Goal: Information Seeking & Learning: Learn about a topic

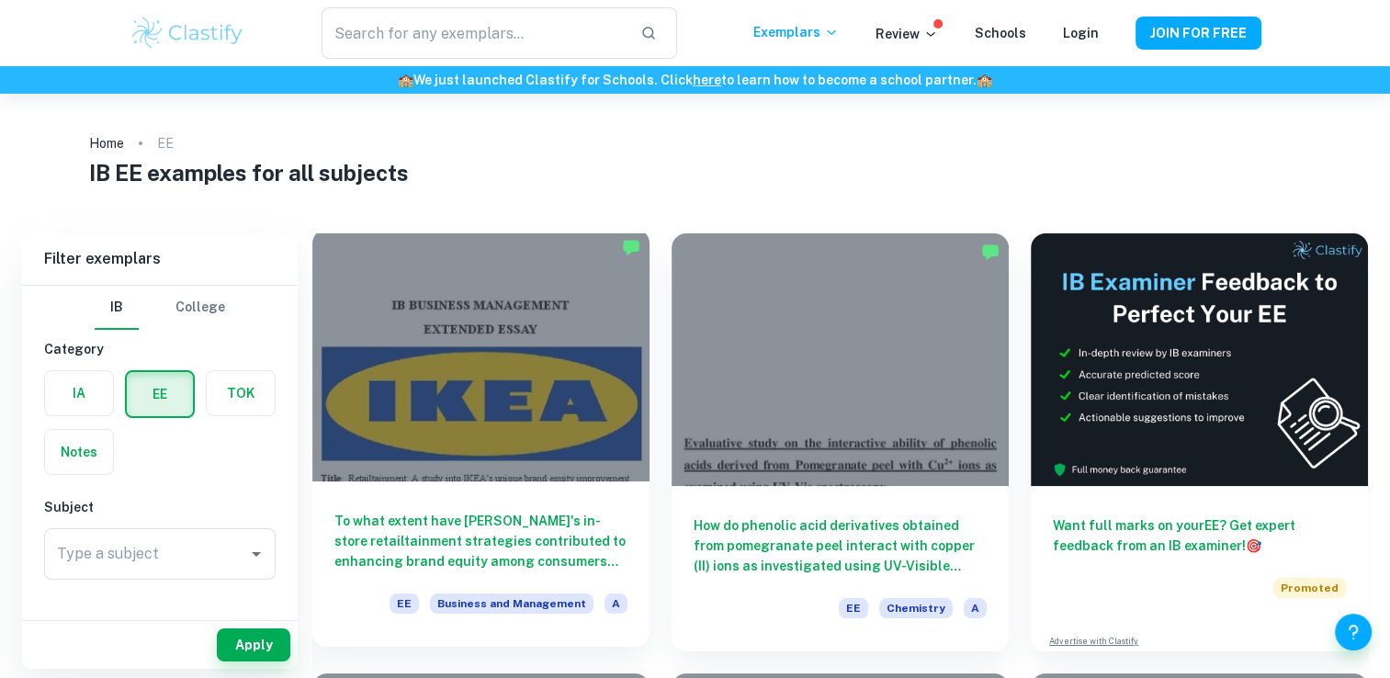
click at [541, 412] on div at bounding box center [480, 355] width 337 height 253
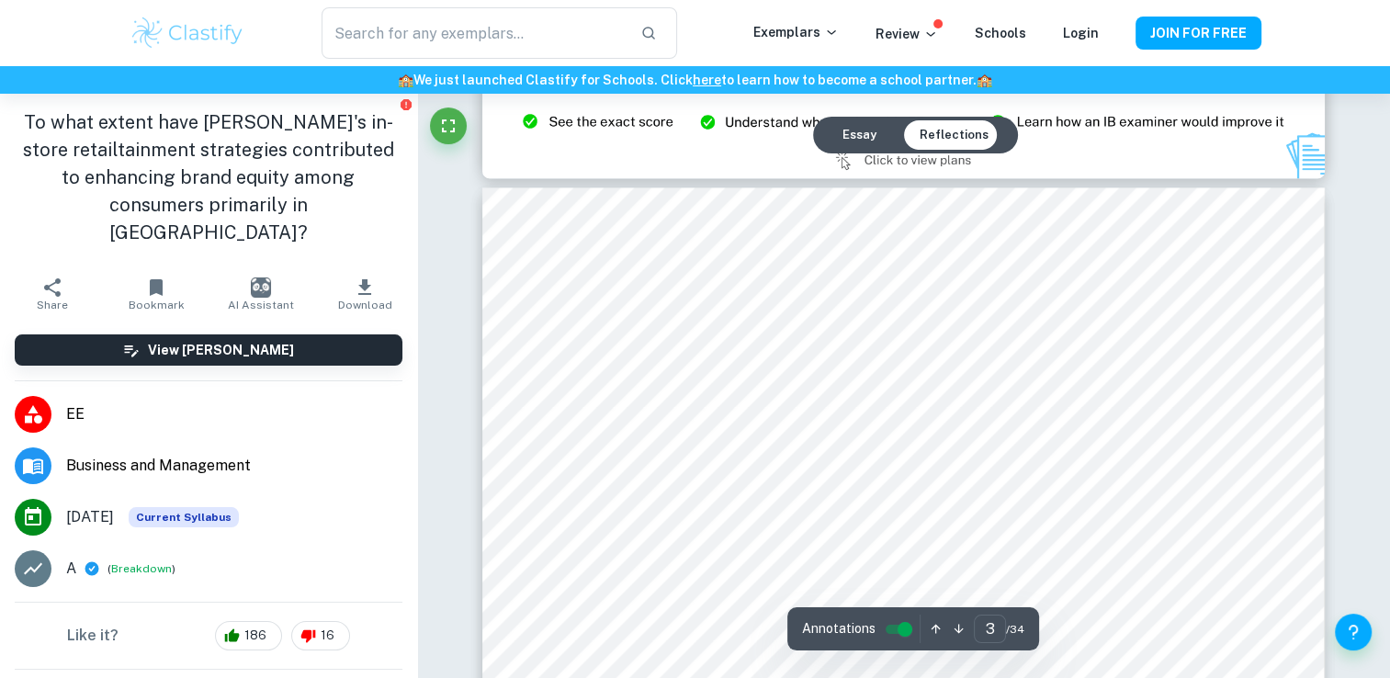
scroll to position [2594, 0]
click at [559, 161] on img at bounding box center [903, 114] width 842 height 127
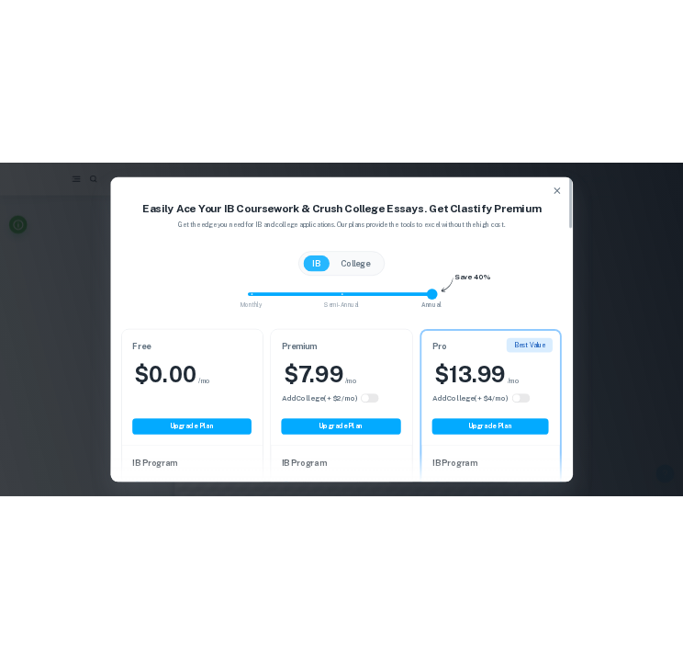
scroll to position [9164, 0]
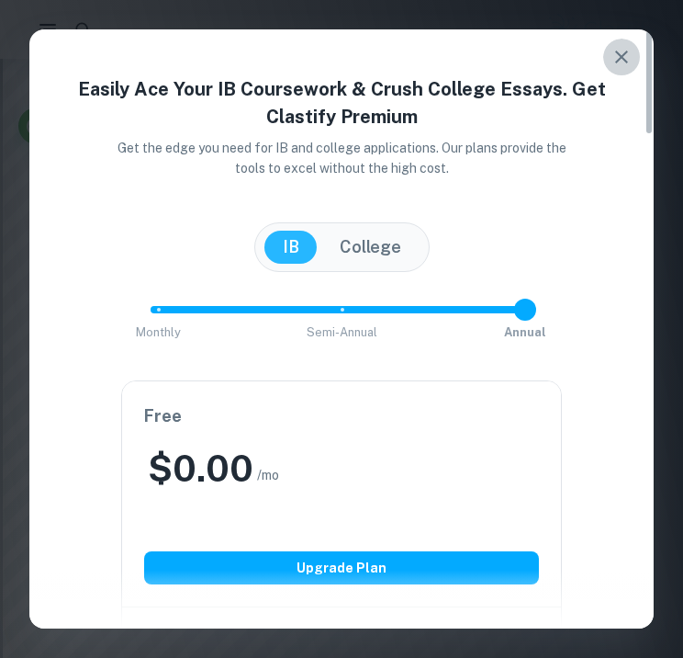
click at [616, 48] on icon "button" at bounding box center [622, 57] width 22 height 22
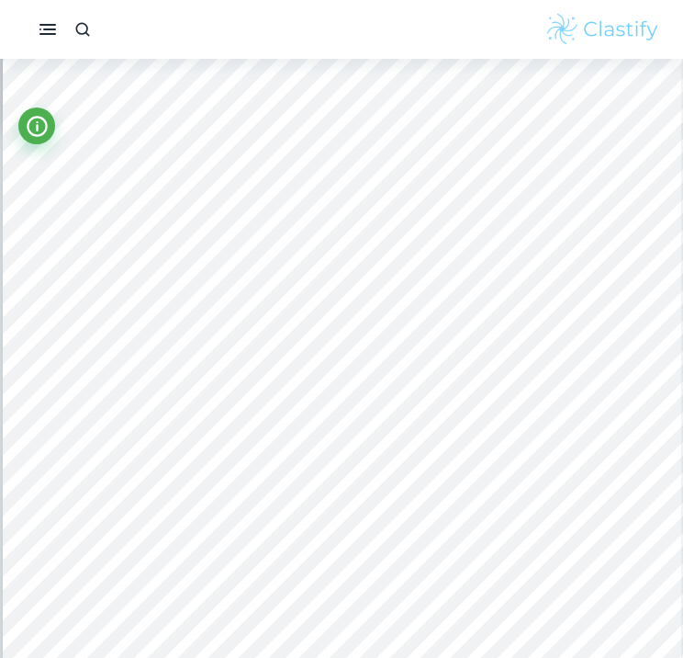
scroll to position [1135, 0]
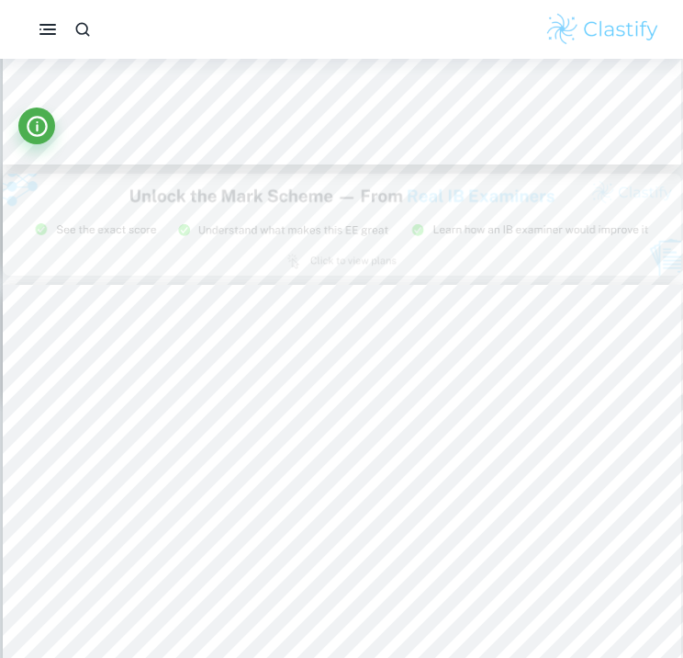
type input "2"
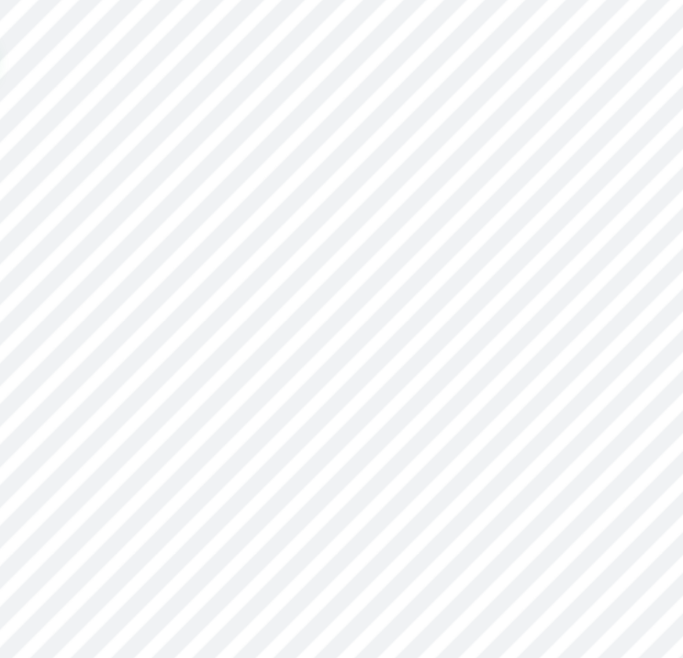
scroll to position [1165, 0]
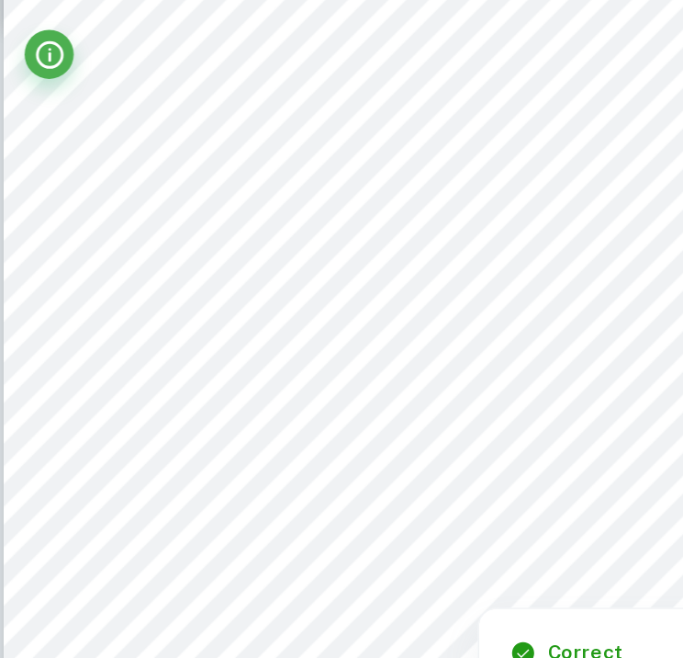
click at [234, 299] on div at bounding box center [436, 285] width 612 height 28
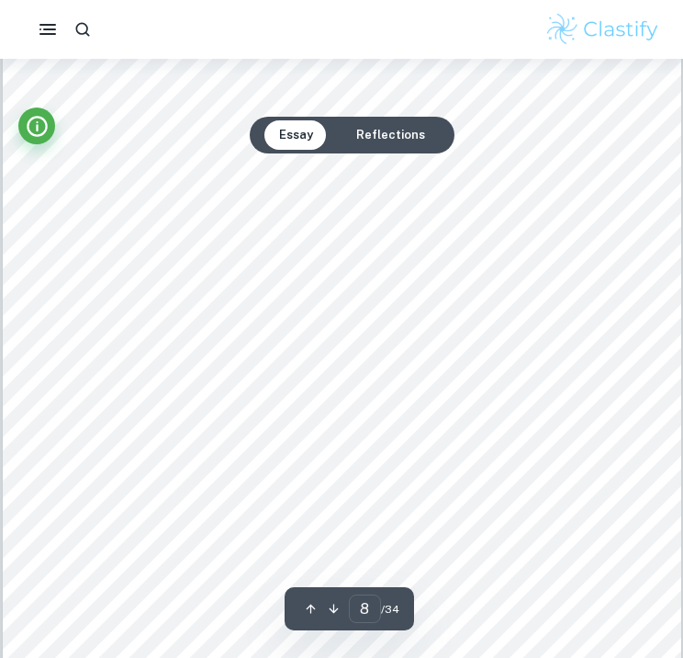
scroll to position [7294, 0]
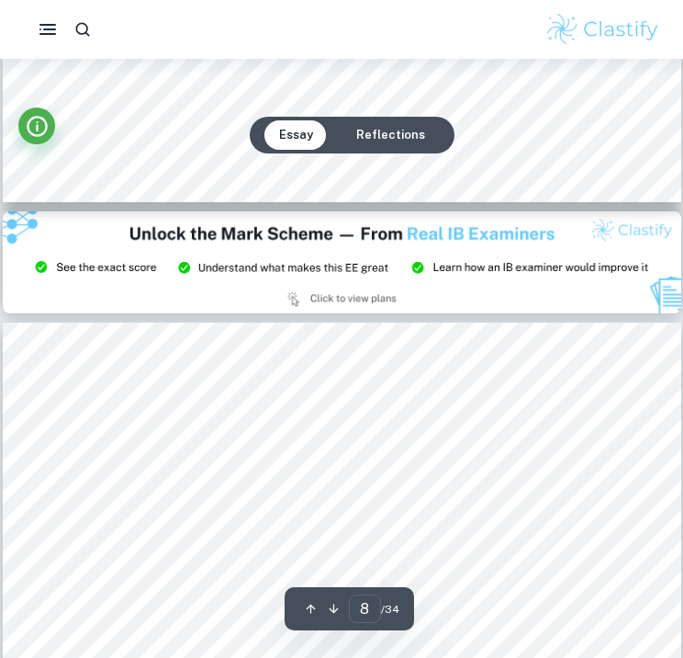
type input "9"
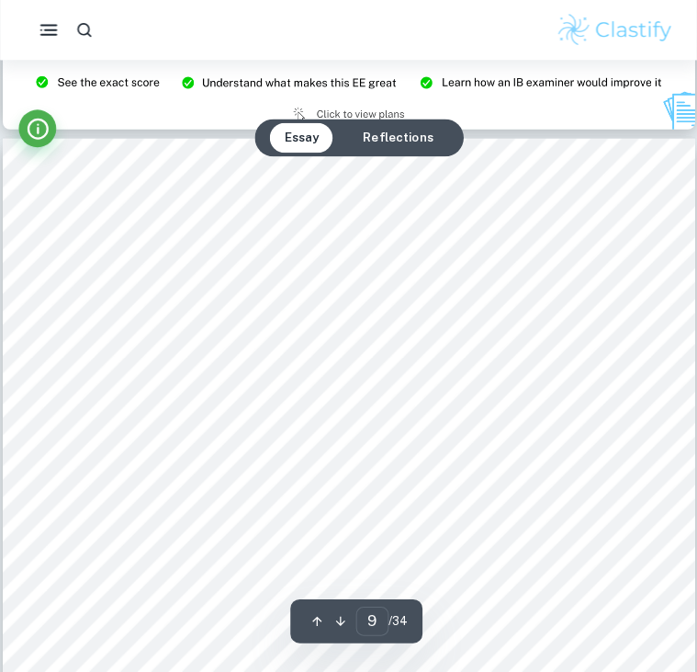
scroll to position [8016, 0]
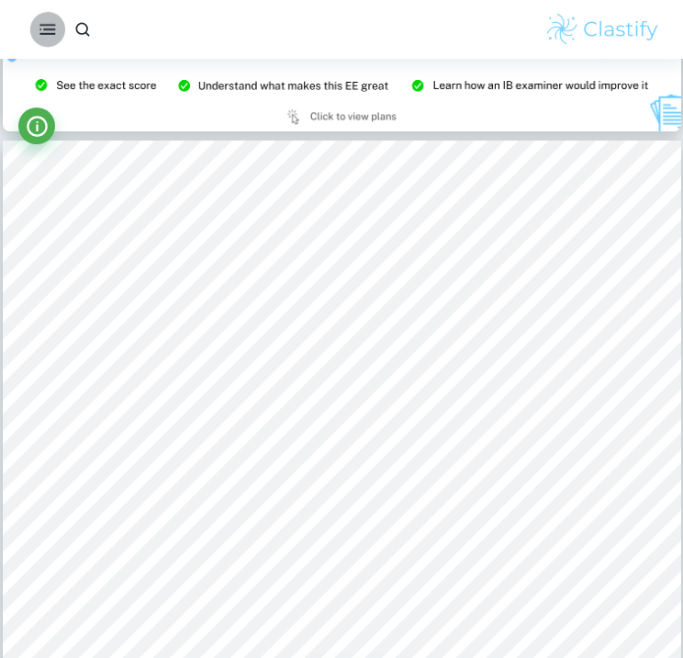
click at [53, 29] on rect "button" at bounding box center [49, 29] width 12 height 2
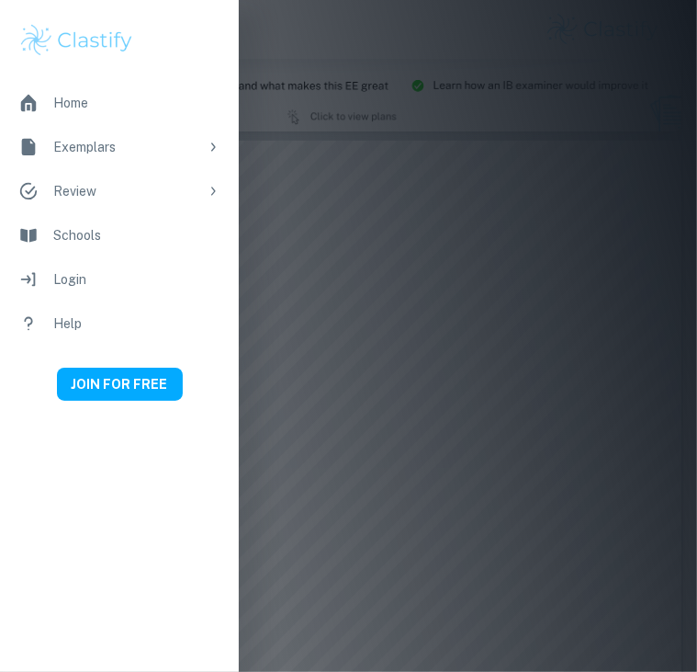
click at [85, 96] on div "Home" at bounding box center [136, 103] width 167 height 20
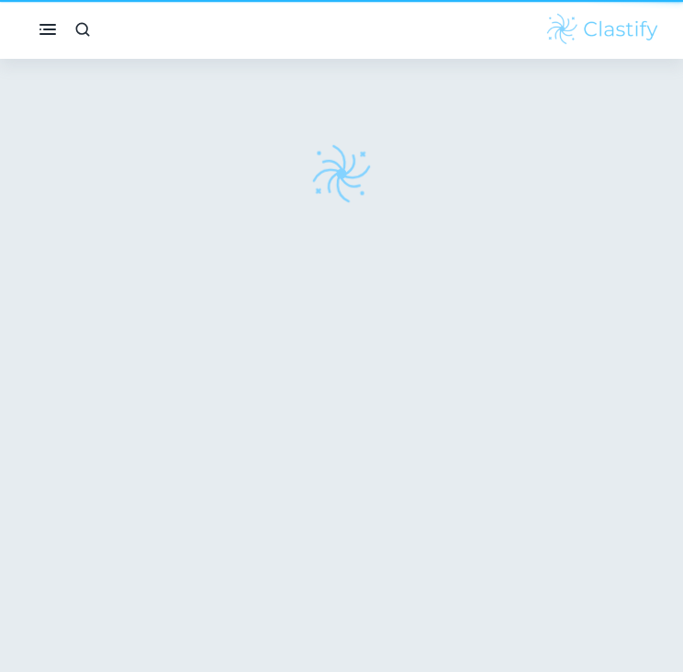
scroll to position [59, 0]
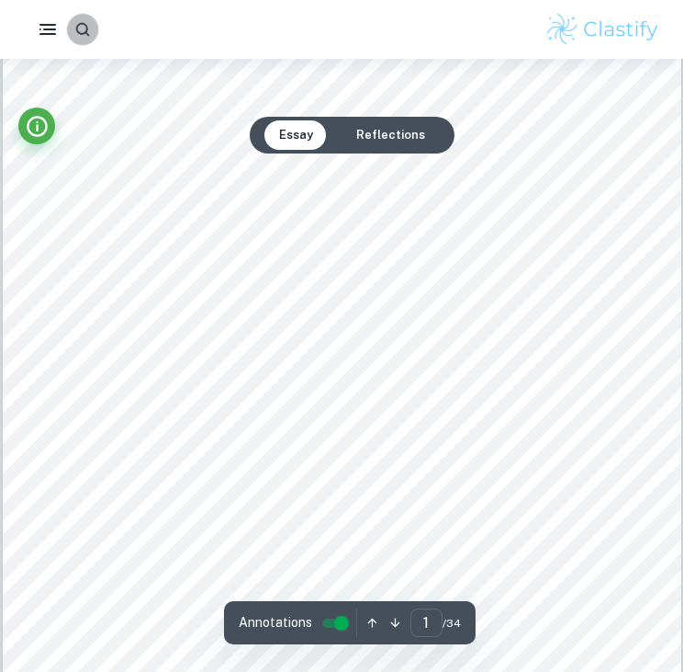
click at [78, 34] on icon "button" at bounding box center [81, 28] width 17 height 17
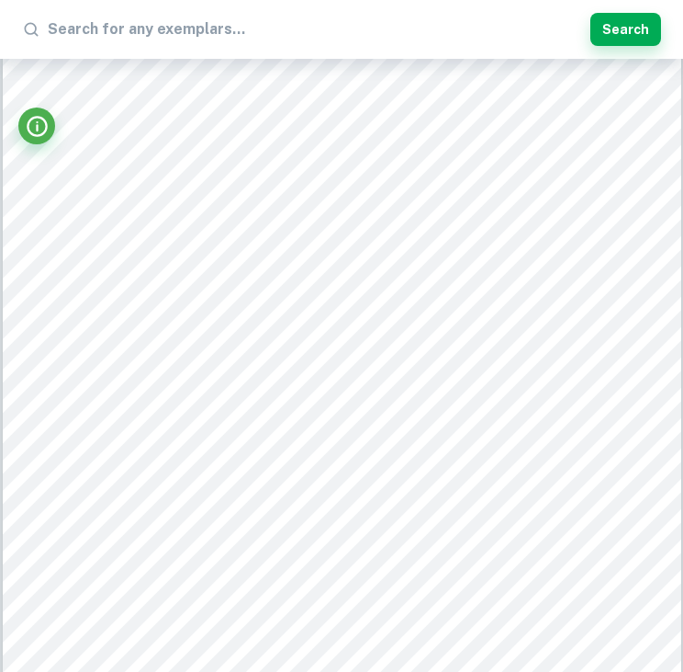
click at [166, 36] on input "text" at bounding box center [316, 29] width 536 height 29
type input "Poverty cycle"
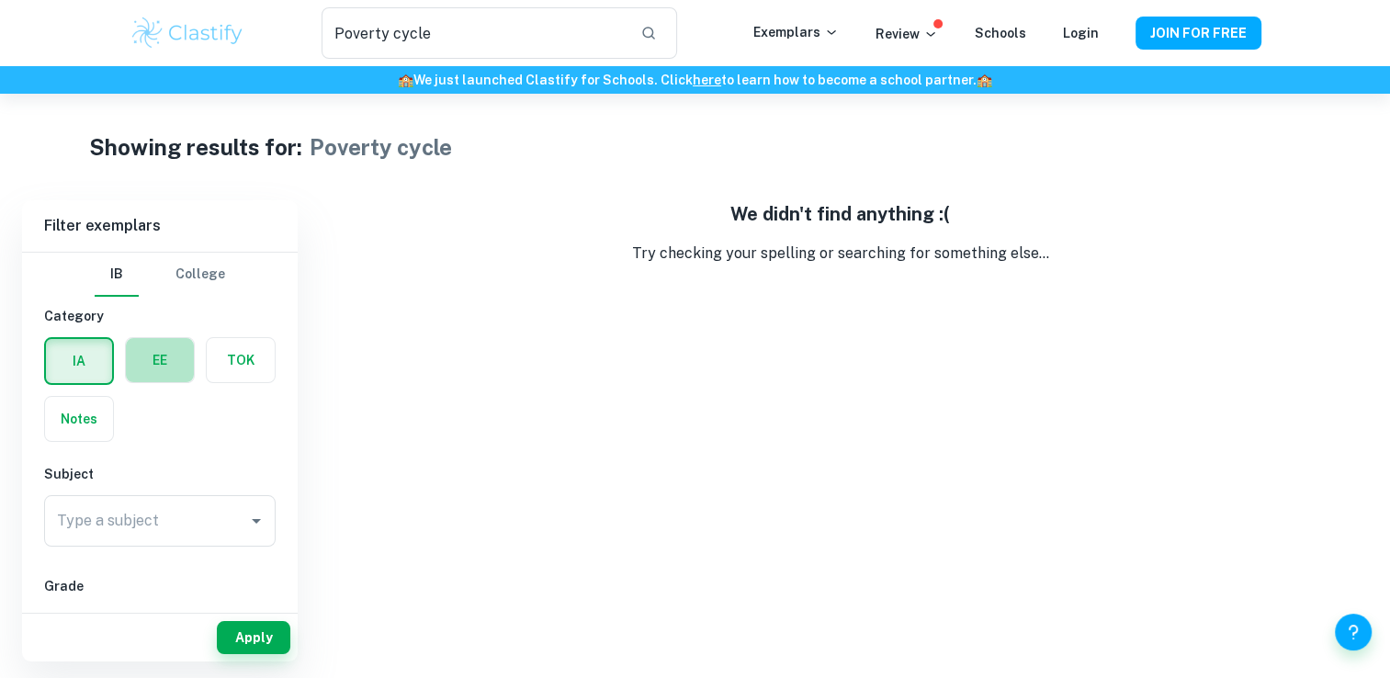
click at [172, 361] on label "button" at bounding box center [160, 360] width 68 height 44
click at [0, 0] on input "radio" at bounding box center [0, 0] width 0 height 0
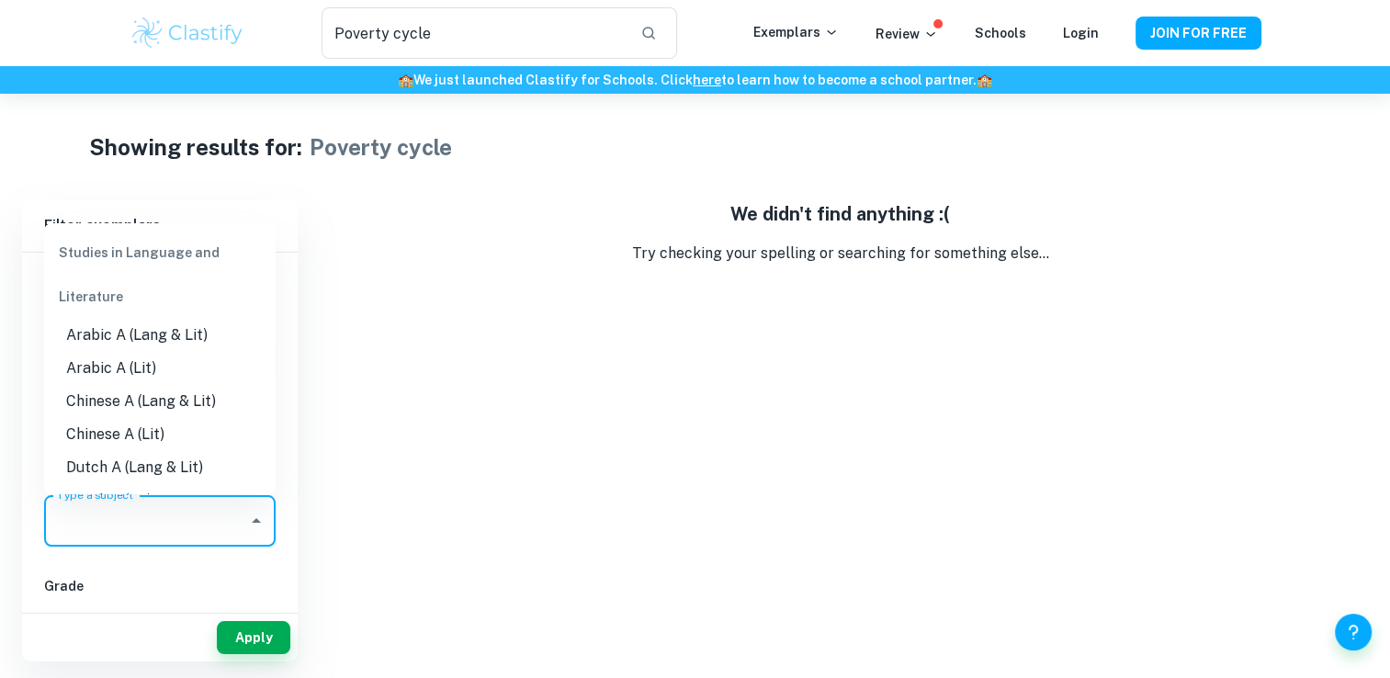
click at [222, 511] on input "Type a subject" at bounding box center [145, 520] width 187 height 35
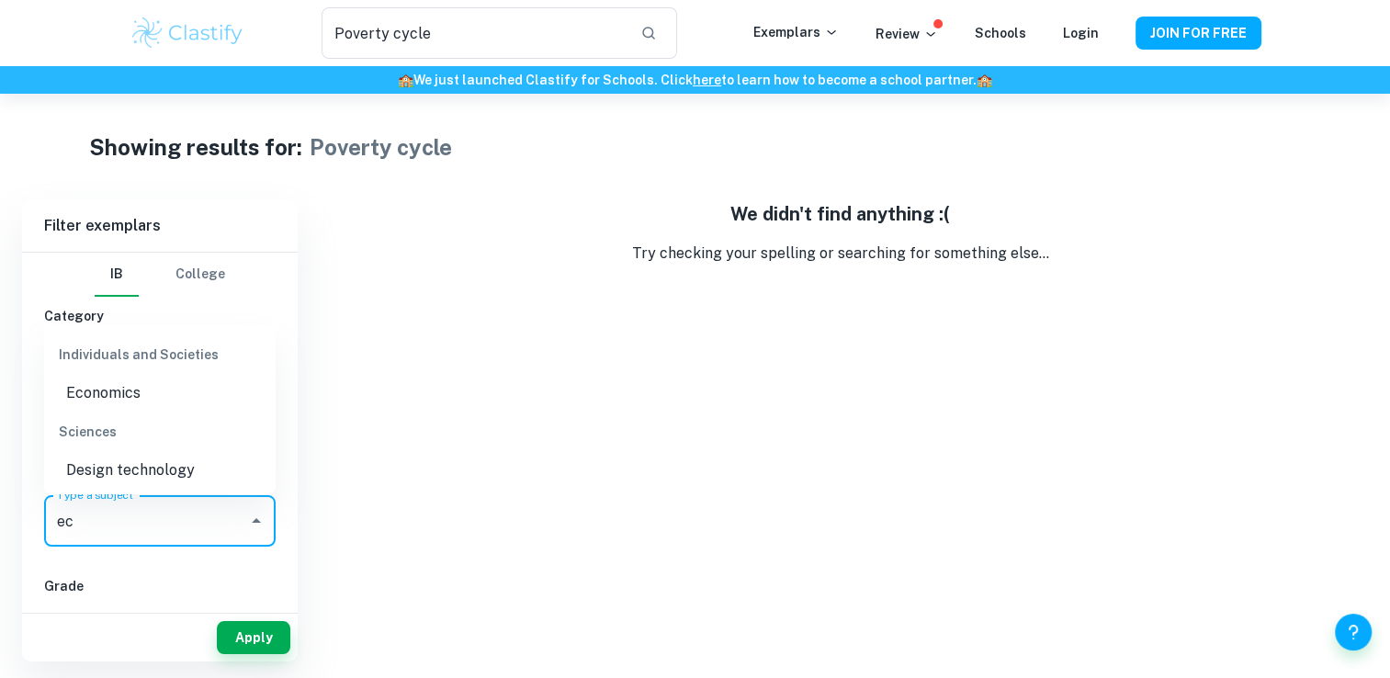
click at [132, 395] on li "Economics" at bounding box center [159, 393] width 231 height 33
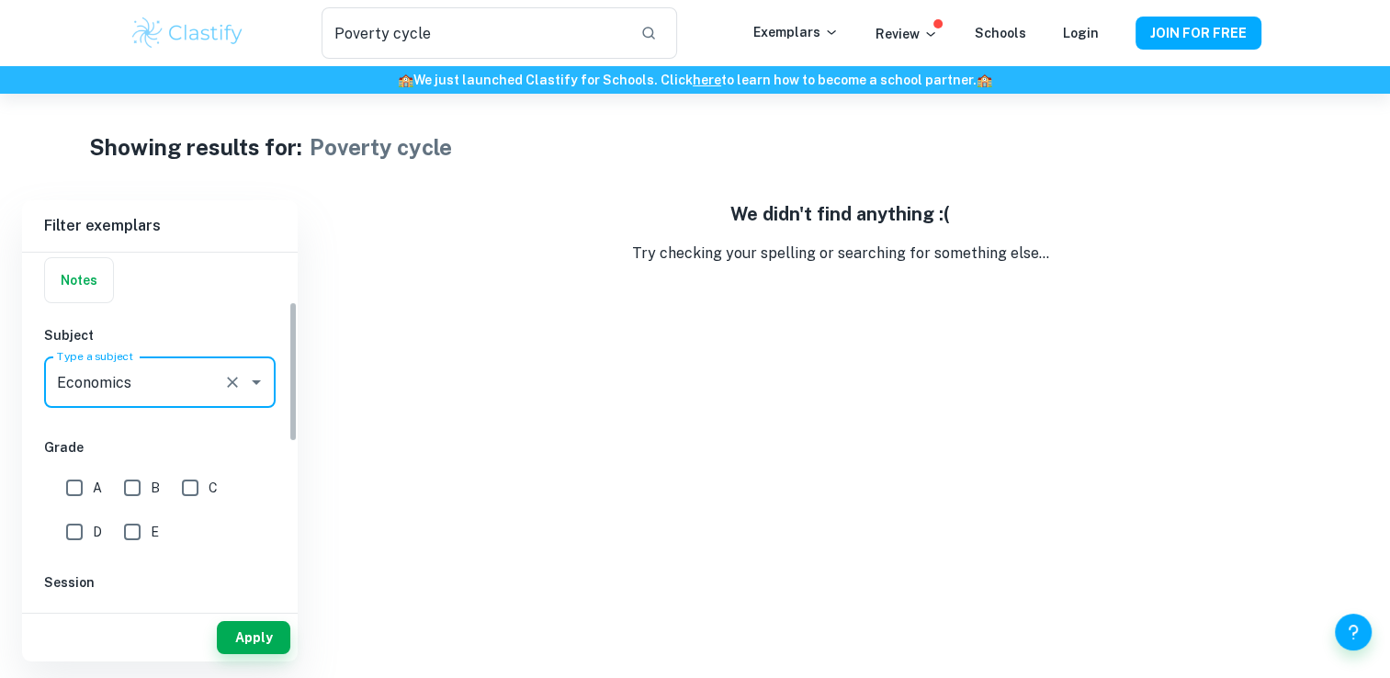
scroll to position [140, 0]
type input "Economics"
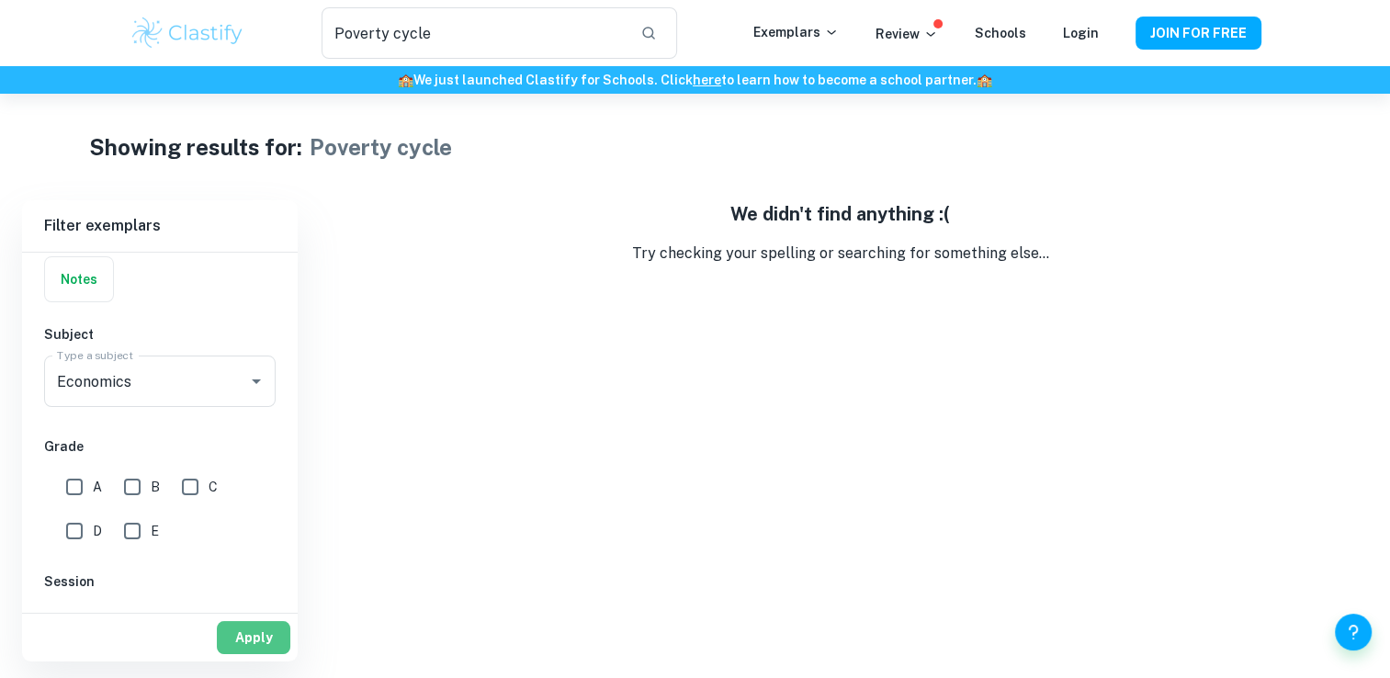
click at [257, 641] on button "Apply" at bounding box center [253, 637] width 73 height 33
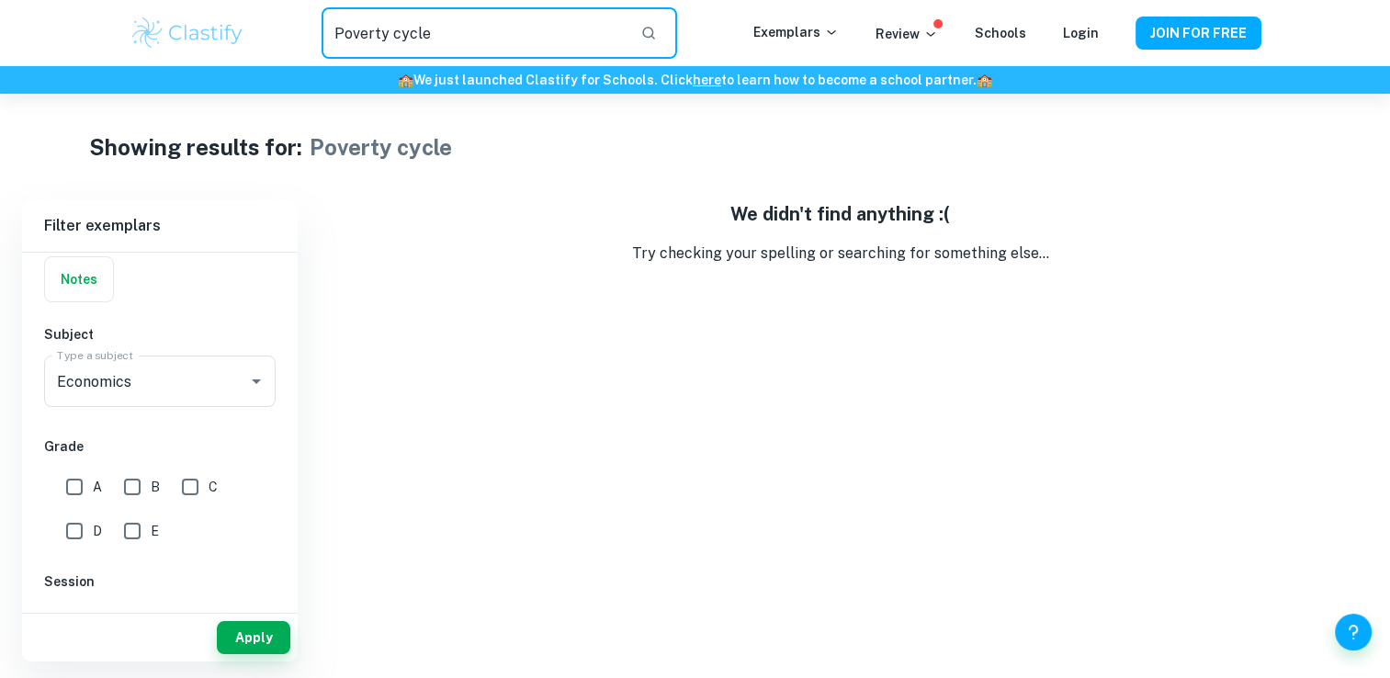
click at [414, 31] on input "Poverty cycle" at bounding box center [473, 32] width 303 height 51
click at [414, 31] on input "Poverty" at bounding box center [473, 32] width 303 height 51
type input "Poverty trap"
click at [414, 31] on input "Poverty trap" at bounding box center [473, 32] width 303 height 51
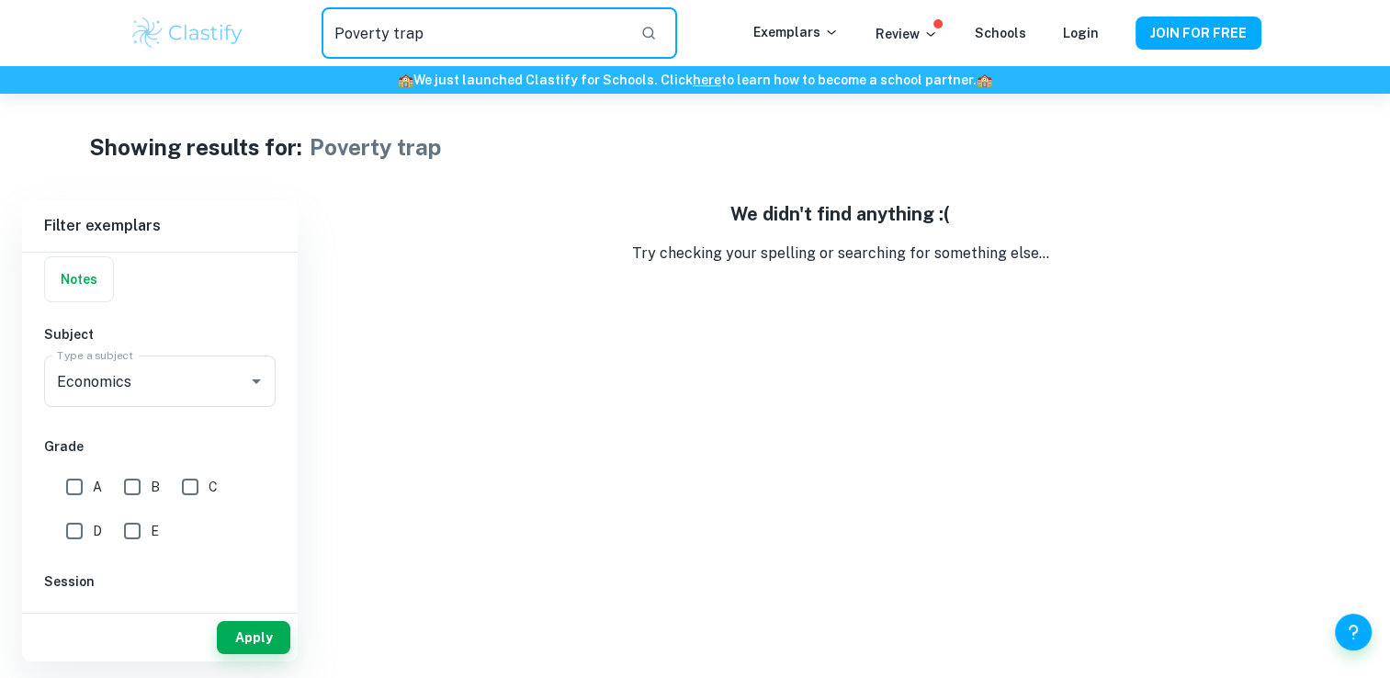
drag, startPoint x: 414, startPoint y: 31, endPoint x: 303, endPoint y: 27, distance: 111.2
click at [303, 27] on div "Poverty trap ​" at bounding box center [498, 32] width 507 height 51
type input "ngo"
drag, startPoint x: 371, startPoint y: 33, endPoint x: 335, endPoint y: 31, distance: 35.9
click at [335, 31] on input "ngo" at bounding box center [473, 32] width 303 height 51
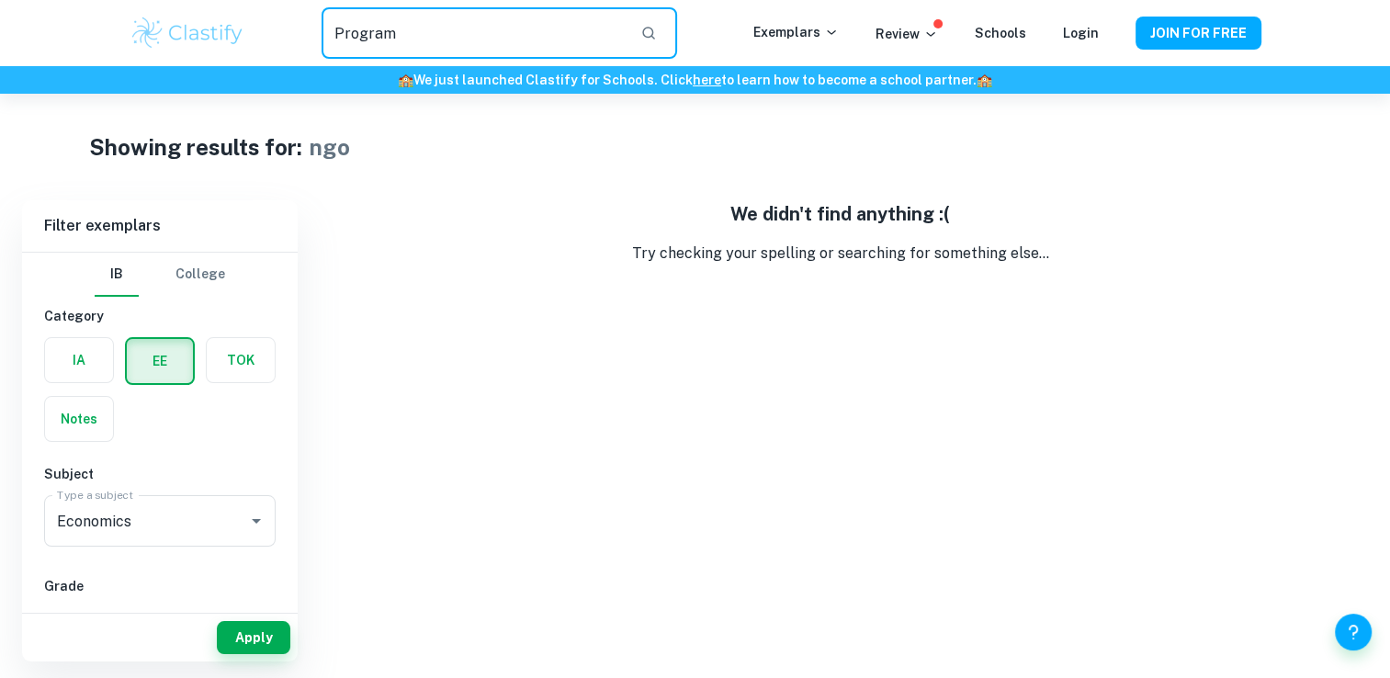
type input "Program"
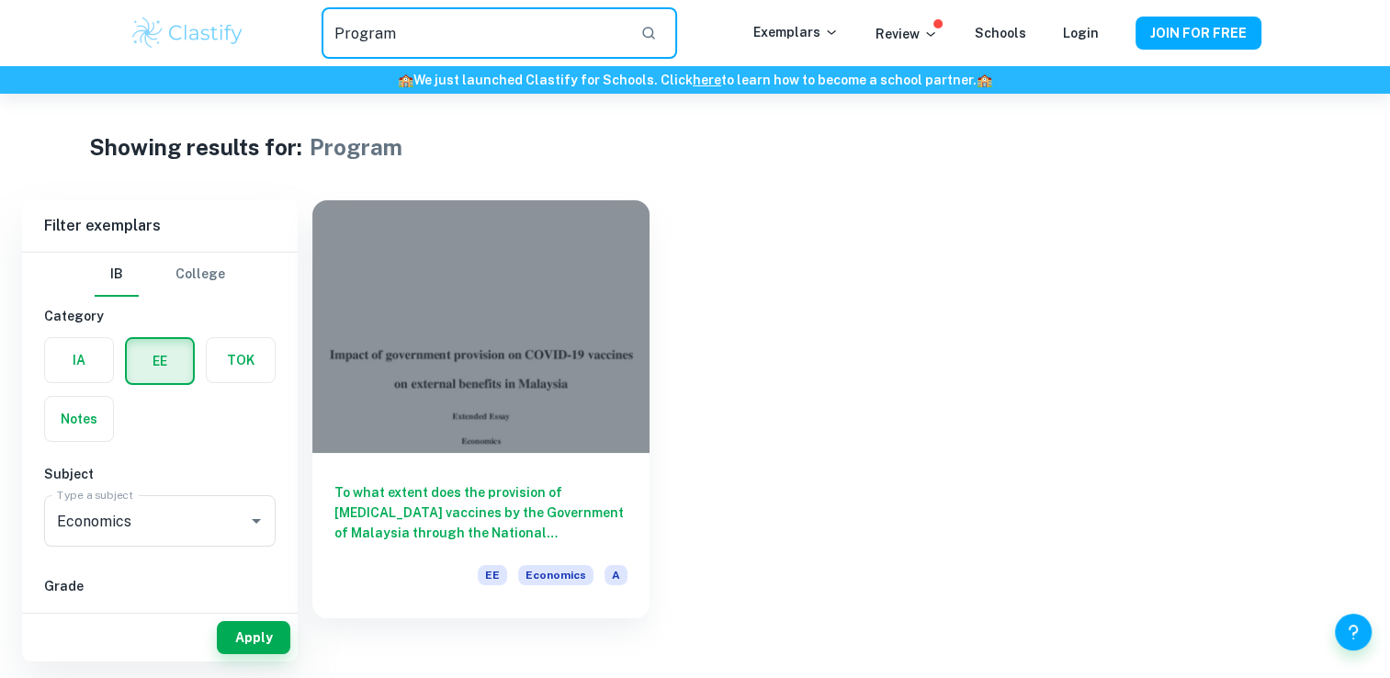
click at [583, 35] on input "Program" at bounding box center [473, 32] width 303 height 51
click at [375, 30] on input "Program" at bounding box center [473, 32] width 303 height 51
type input "To what extent"
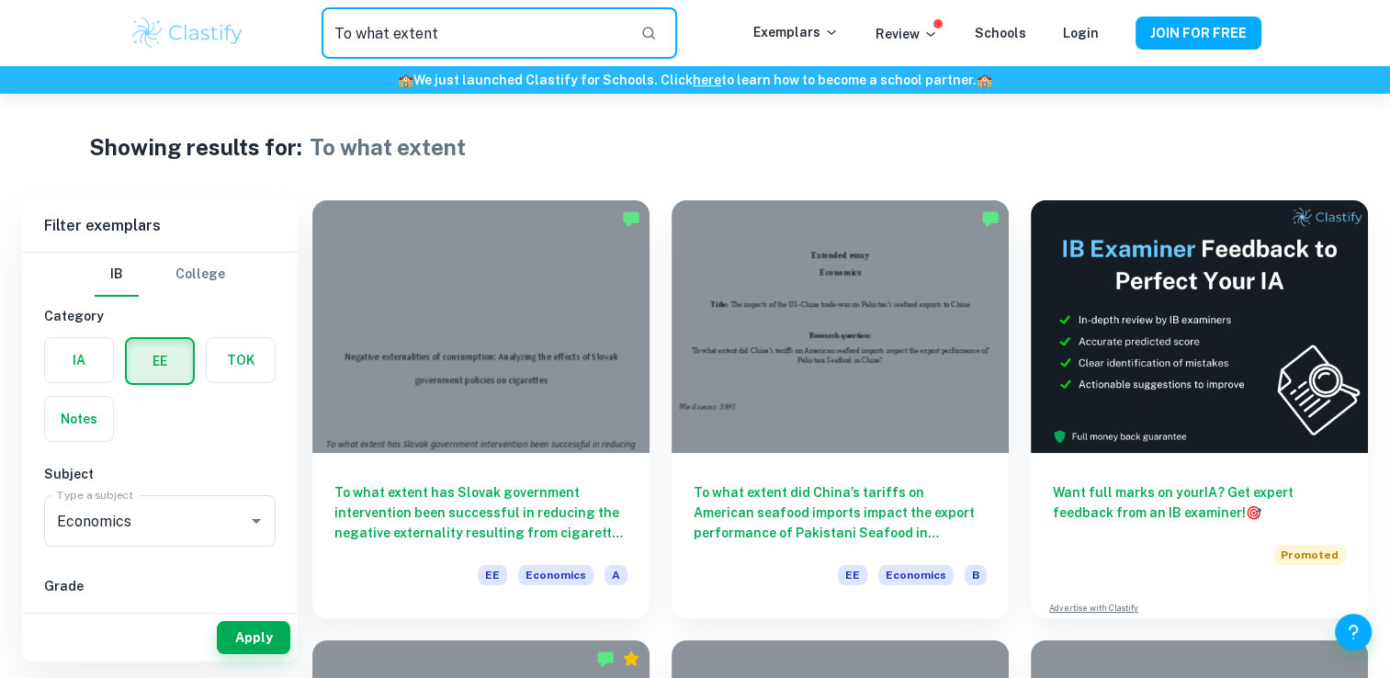
click at [472, 37] on input "To what extent" at bounding box center [473, 32] width 303 height 51
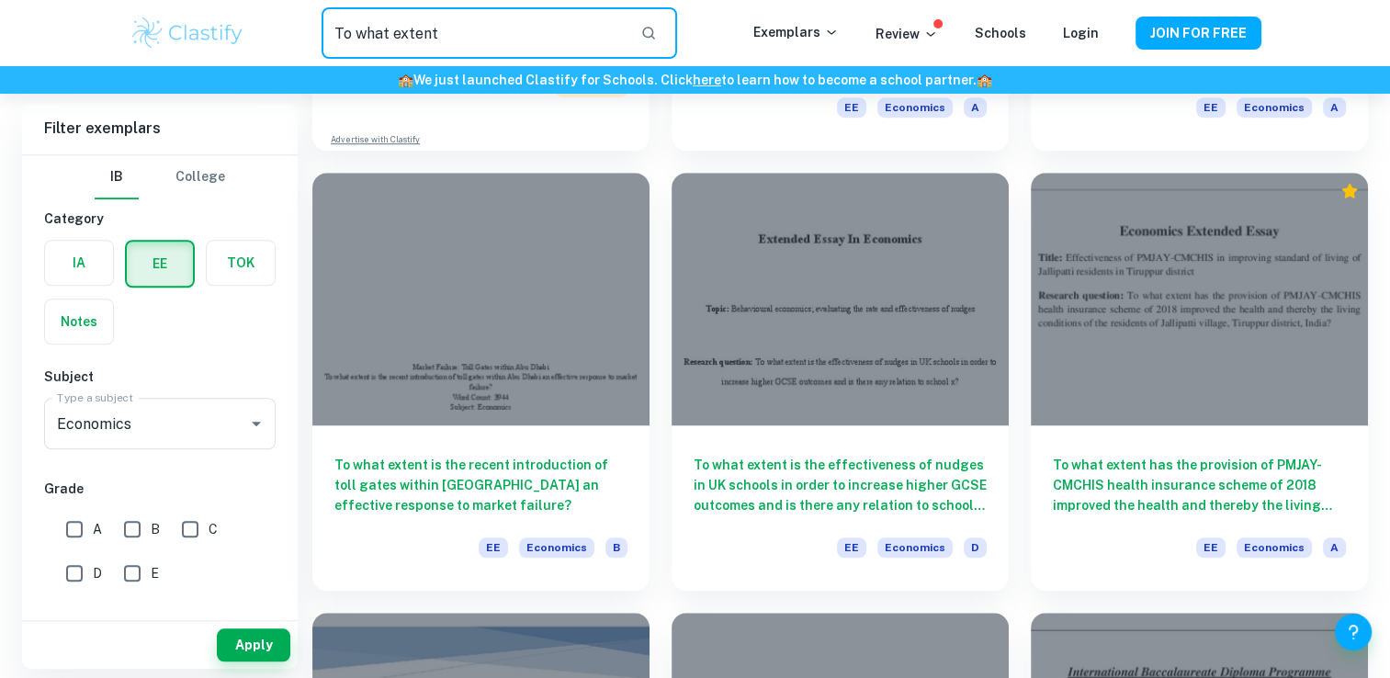
scroll to position [1366, 0]
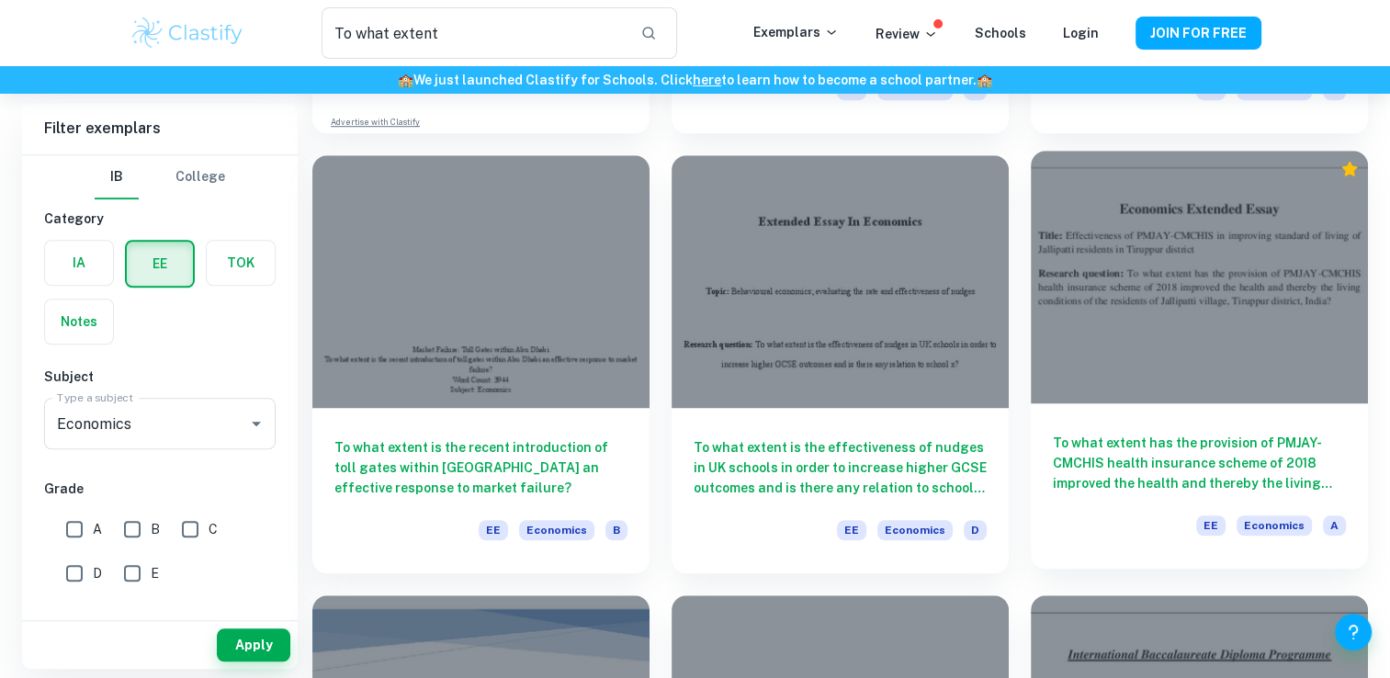
click at [1183, 380] on div at bounding box center [1199, 277] width 337 height 253
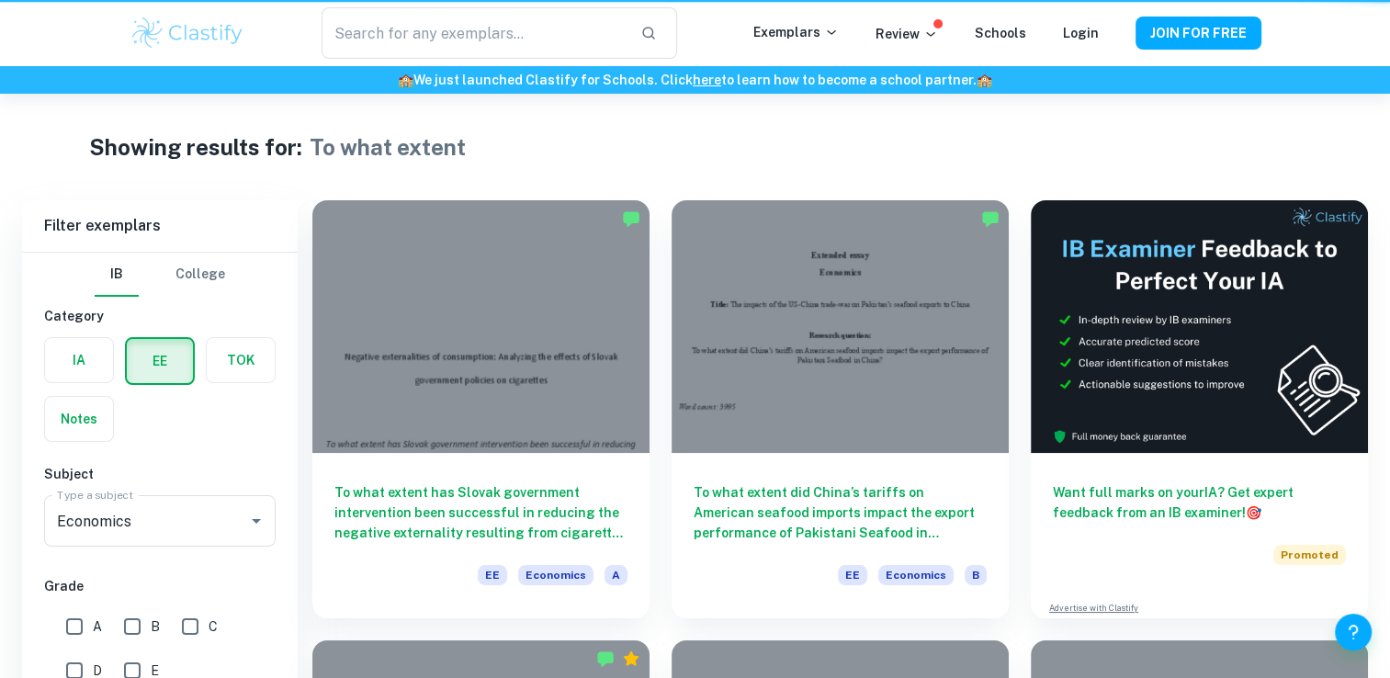
type input "To what extent"
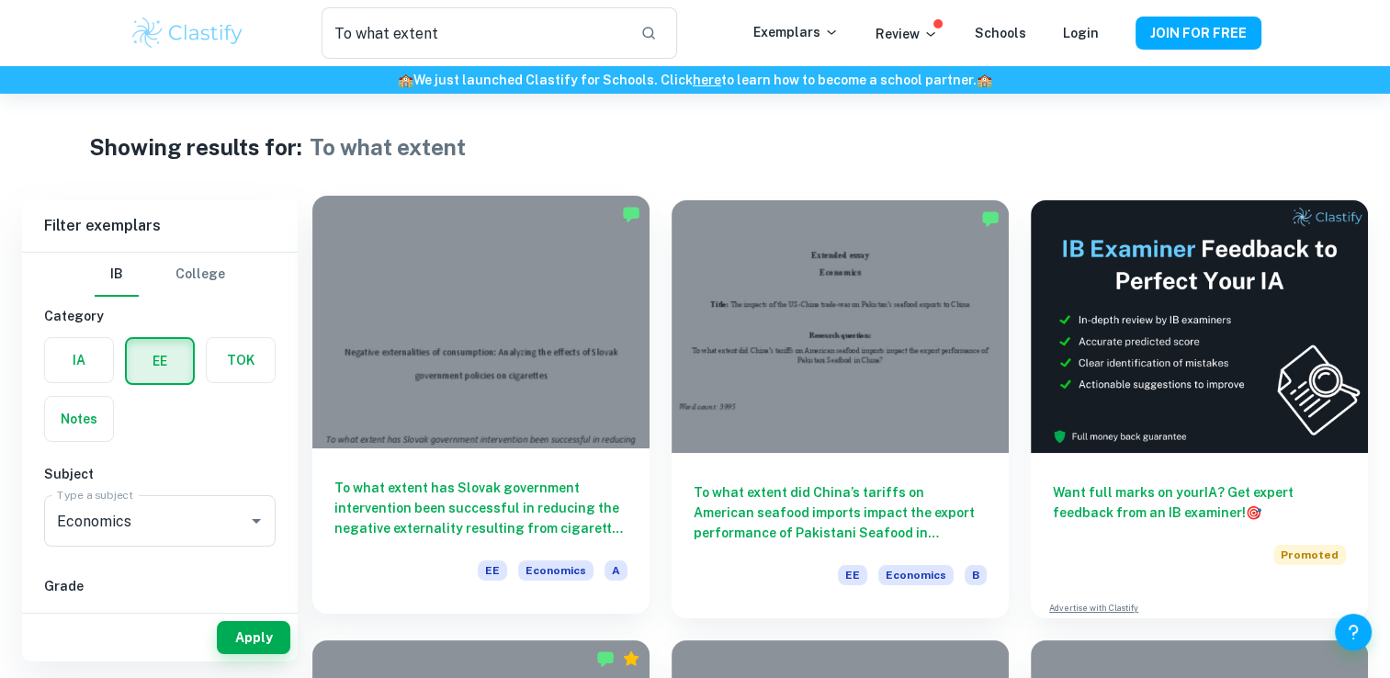
click at [572, 339] on div at bounding box center [480, 322] width 337 height 253
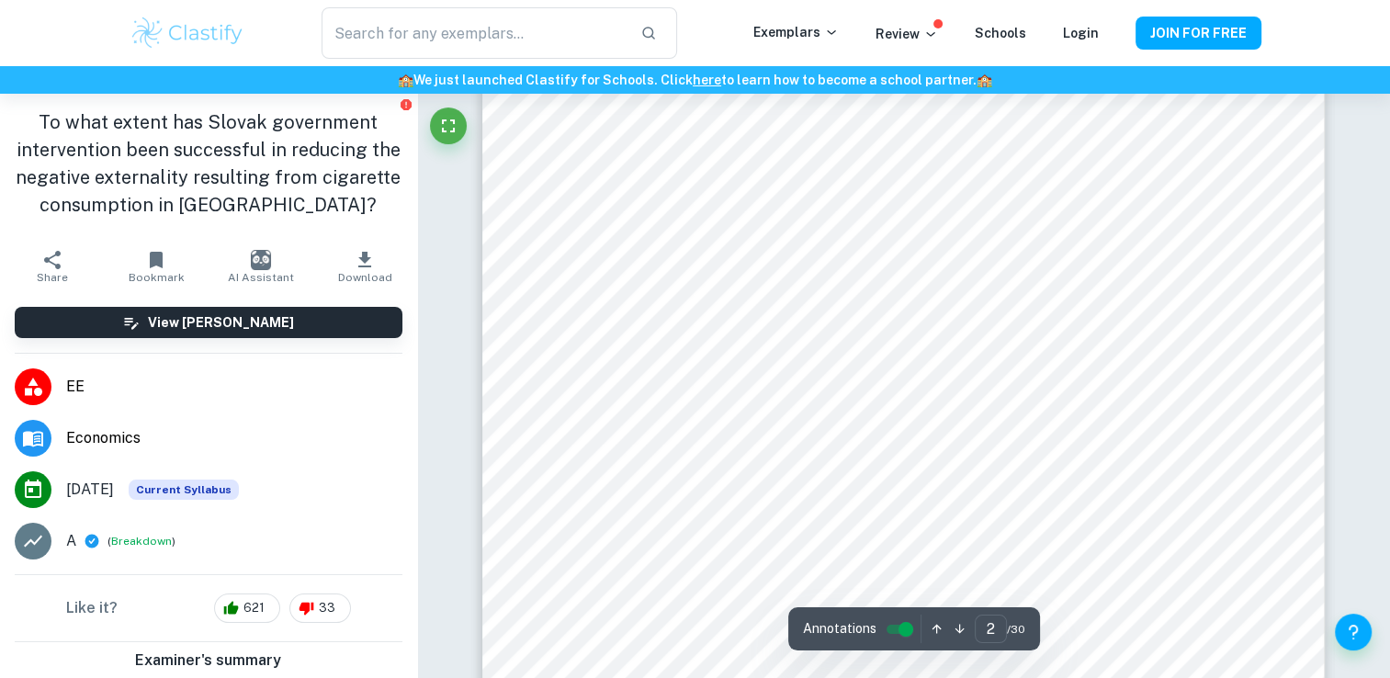
scroll to position [1422, 0]
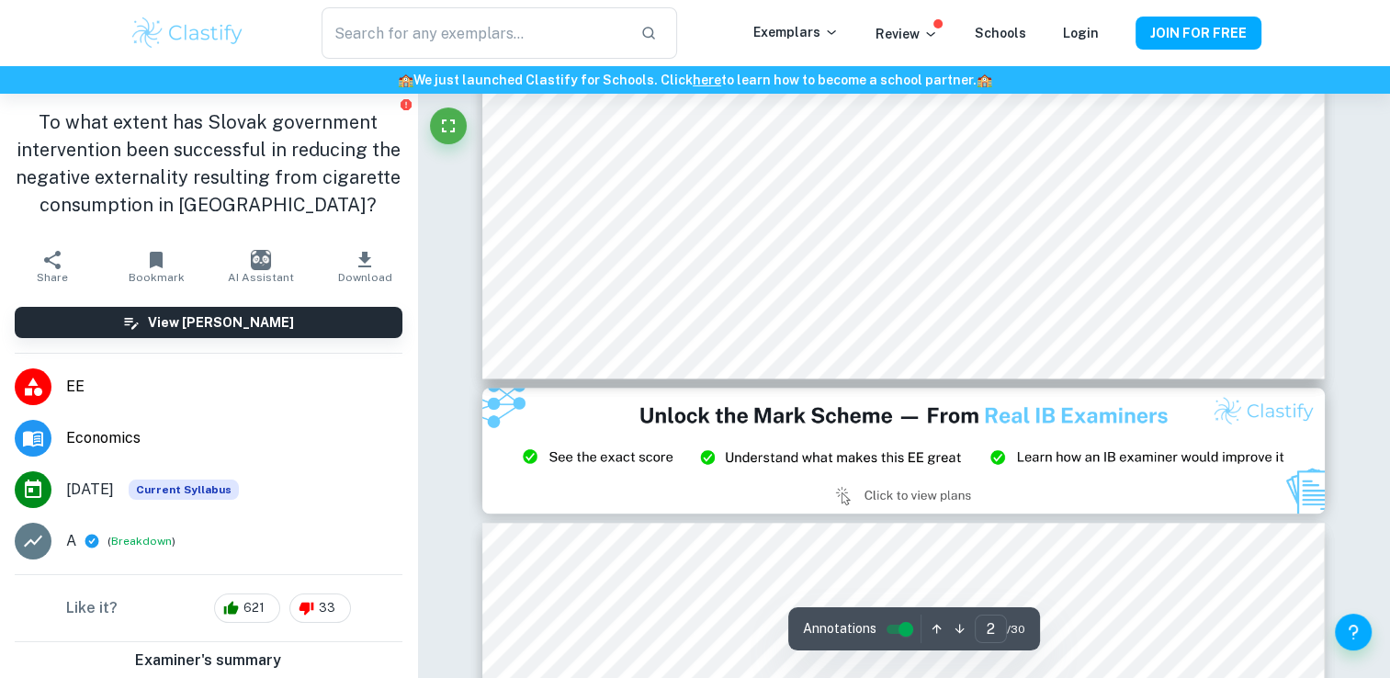
type input "3"
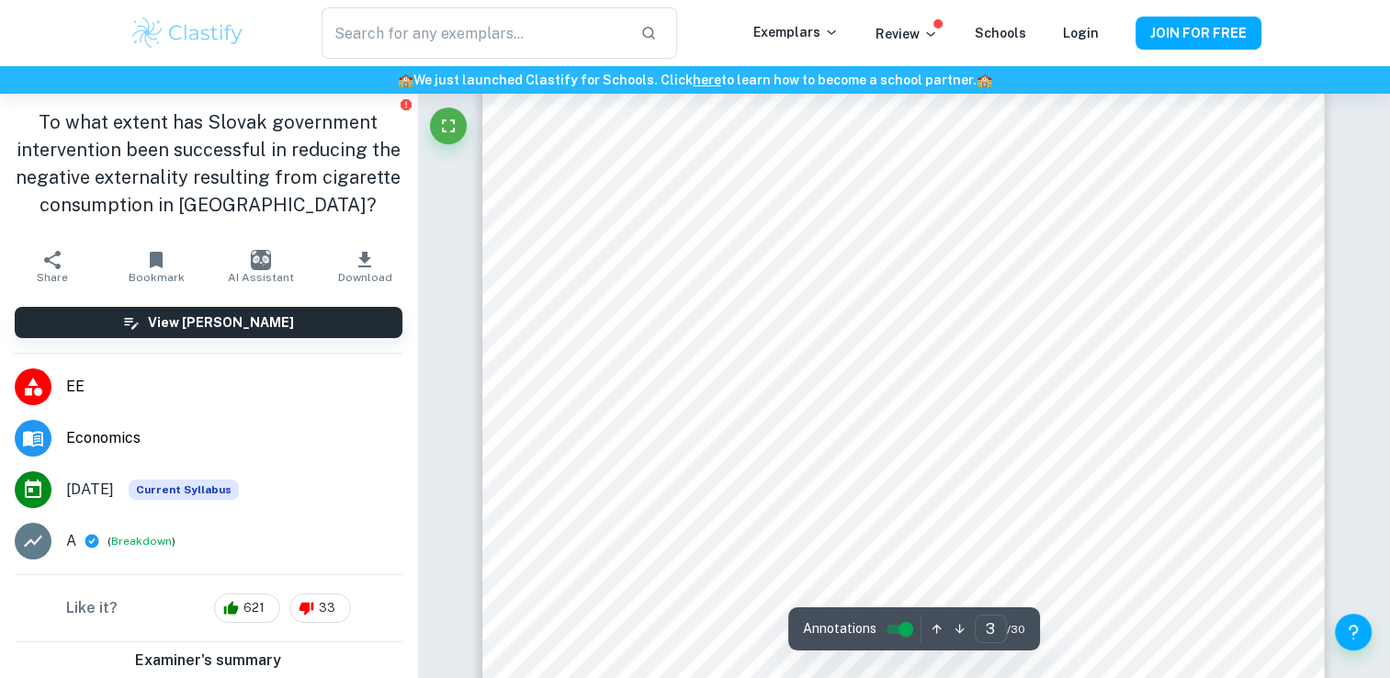
scroll to position [2546, 0]
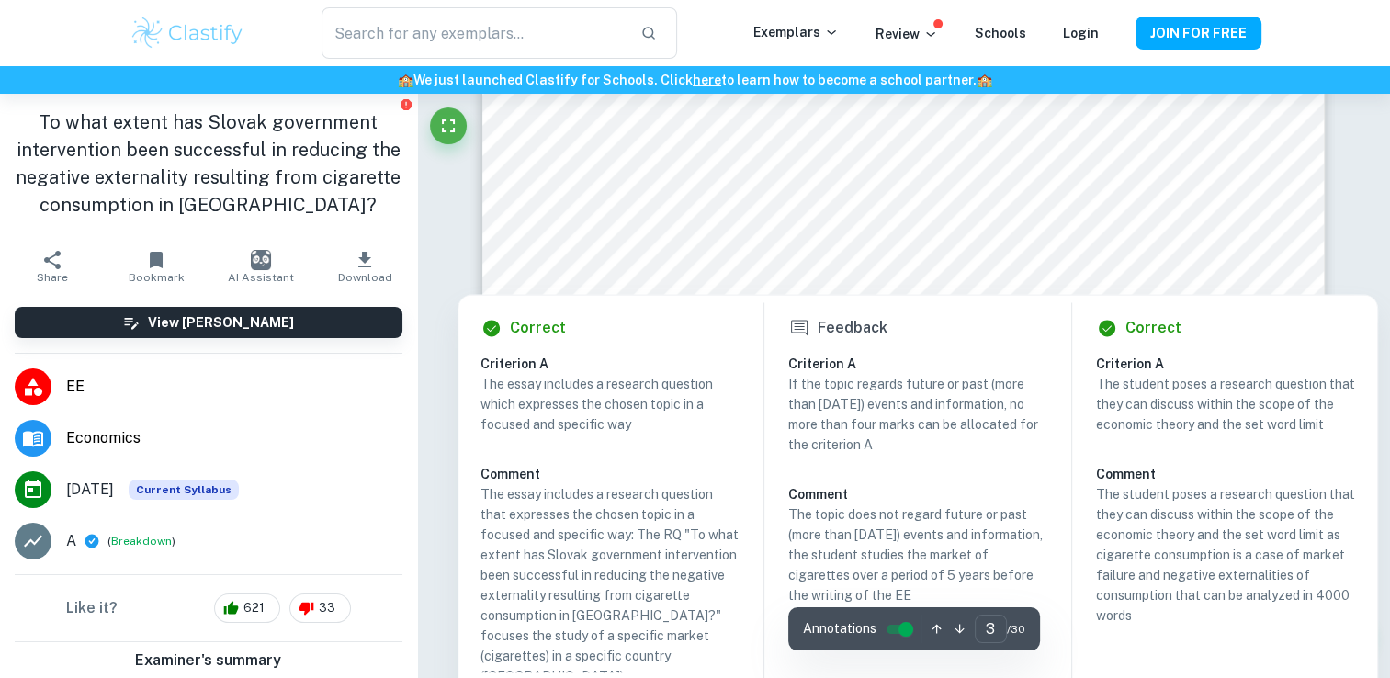
click at [640, 237] on div at bounding box center [877, 240] width 592 height 62
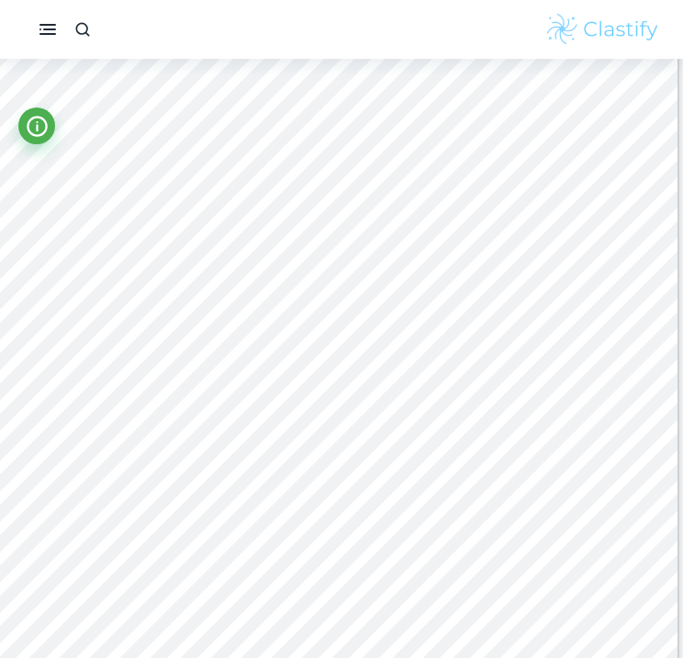
scroll to position [4897, 4]
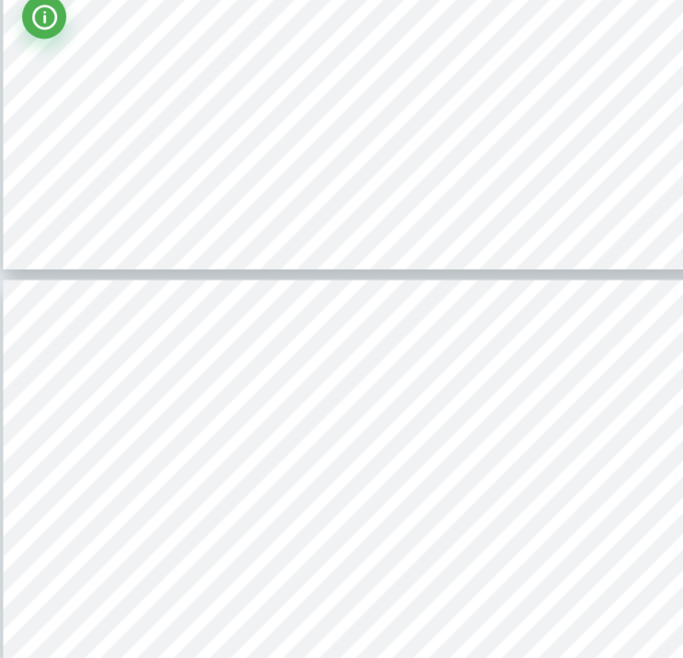
type input "6"
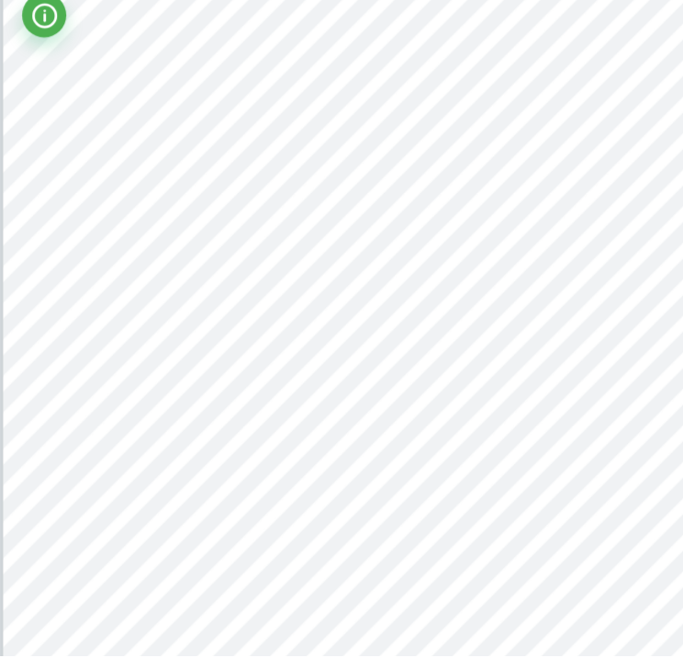
scroll to position [4696, 0]
